Goal: Transaction & Acquisition: Register for event/course

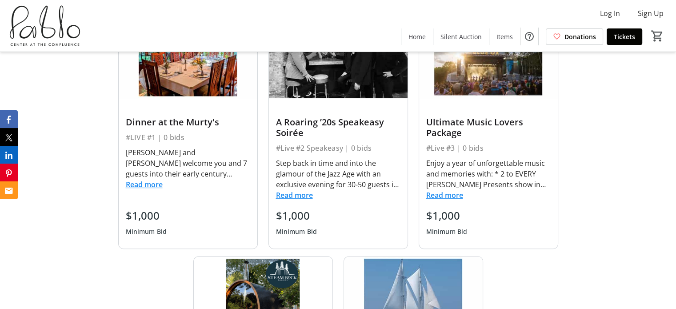
scroll to position [328, 0]
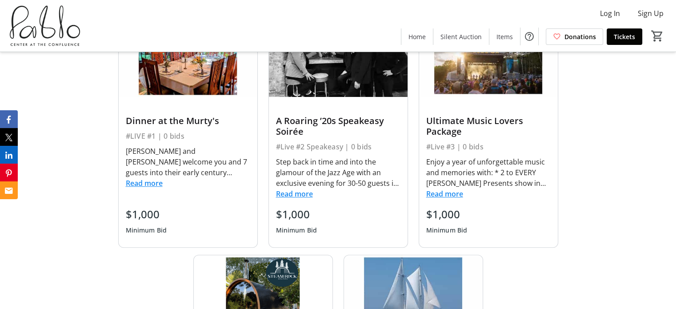
click at [303, 192] on button "Read more" at bounding box center [294, 193] width 37 height 11
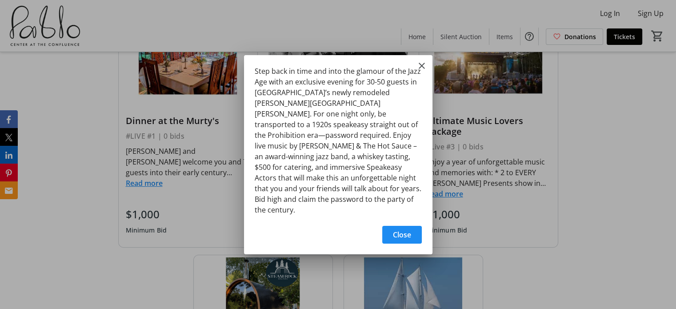
scroll to position [0, 0]
click at [420, 71] on mat-icon "Close" at bounding box center [421, 65] width 11 height 11
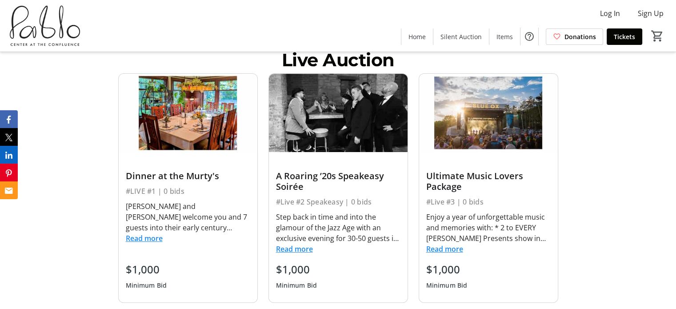
scroll to position [274, 0]
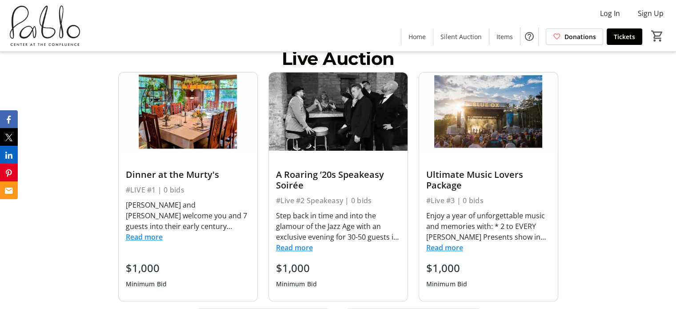
click at [156, 240] on button "Read more" at bounding box center [144, 237] width 37 height 11
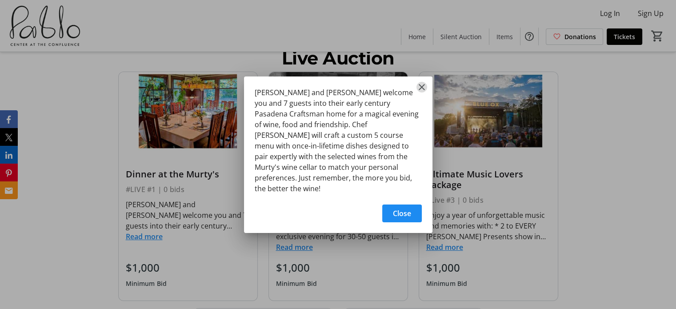
click at [420, 87] on mat-icon "Close" at bounding box center [421, 87] width 11 height 11
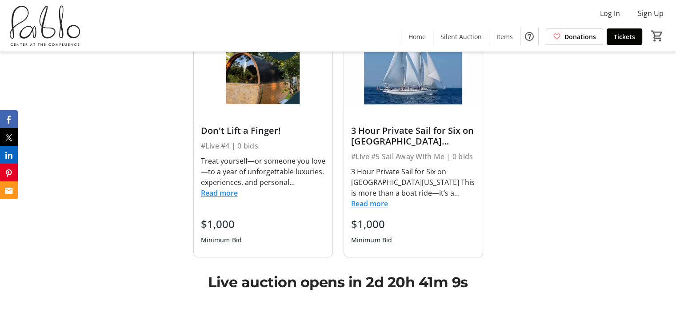
scroll to position [556, 0]
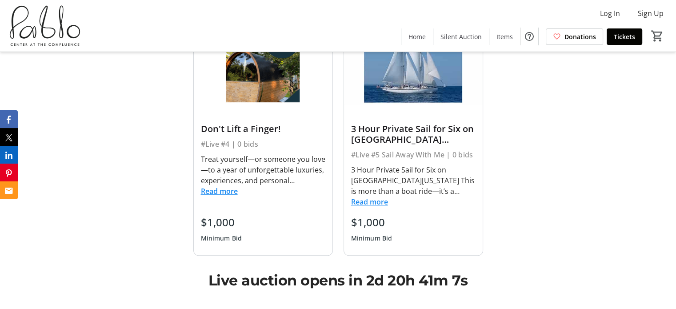
click at [238, 192] on div "Read more" at bounding box center [263, 191] width 124 height 11
click at [225, 189] on button "Read more" at bounding box center [219, 191] width 37 height 11
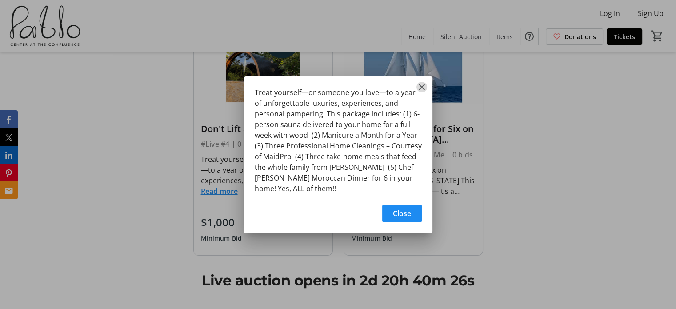
click at [420, 86] on mat-icon "Close" at bounding box center [421, 87] width 11 height 11
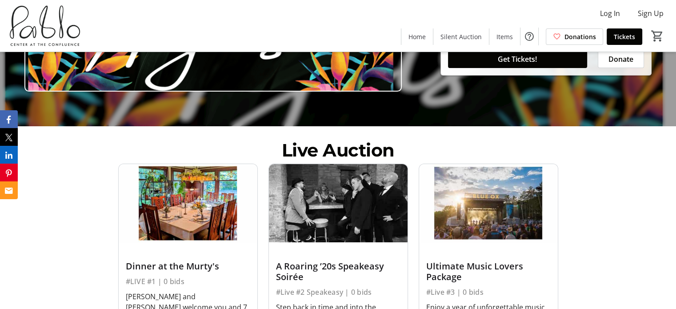
scroll to position [103, 0]
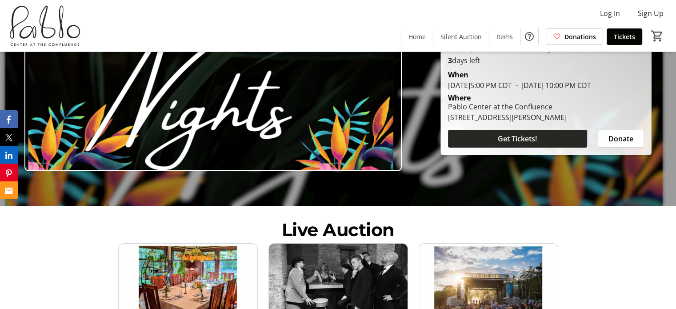
click at [517, 140] on span "Get Tickets!" at bounding box center [517, 138] width 39 height 11
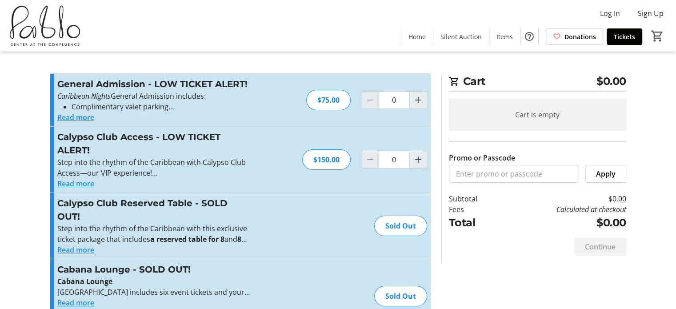
click at [84, 118] on button "Read more" at bounding box center [75, 117] width 37 height 11
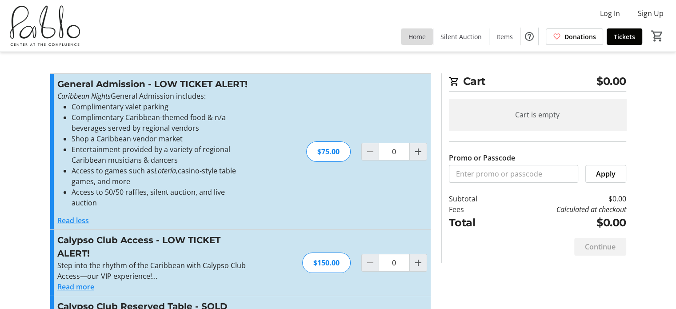
click at [423, 37] on span "Home" at bounding box center [416, 36] width 17 height 9
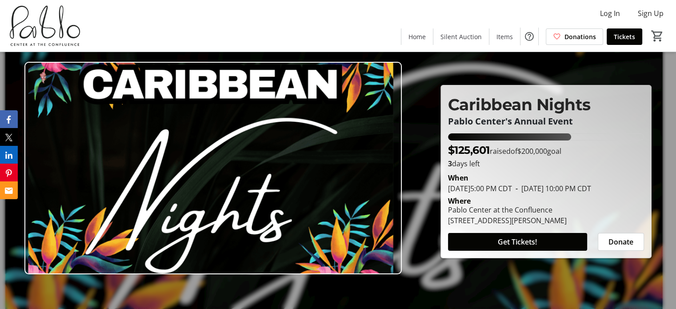
scroll to position [1, 0]
